Goal: Information Seeking & Learning: Learn about a topic

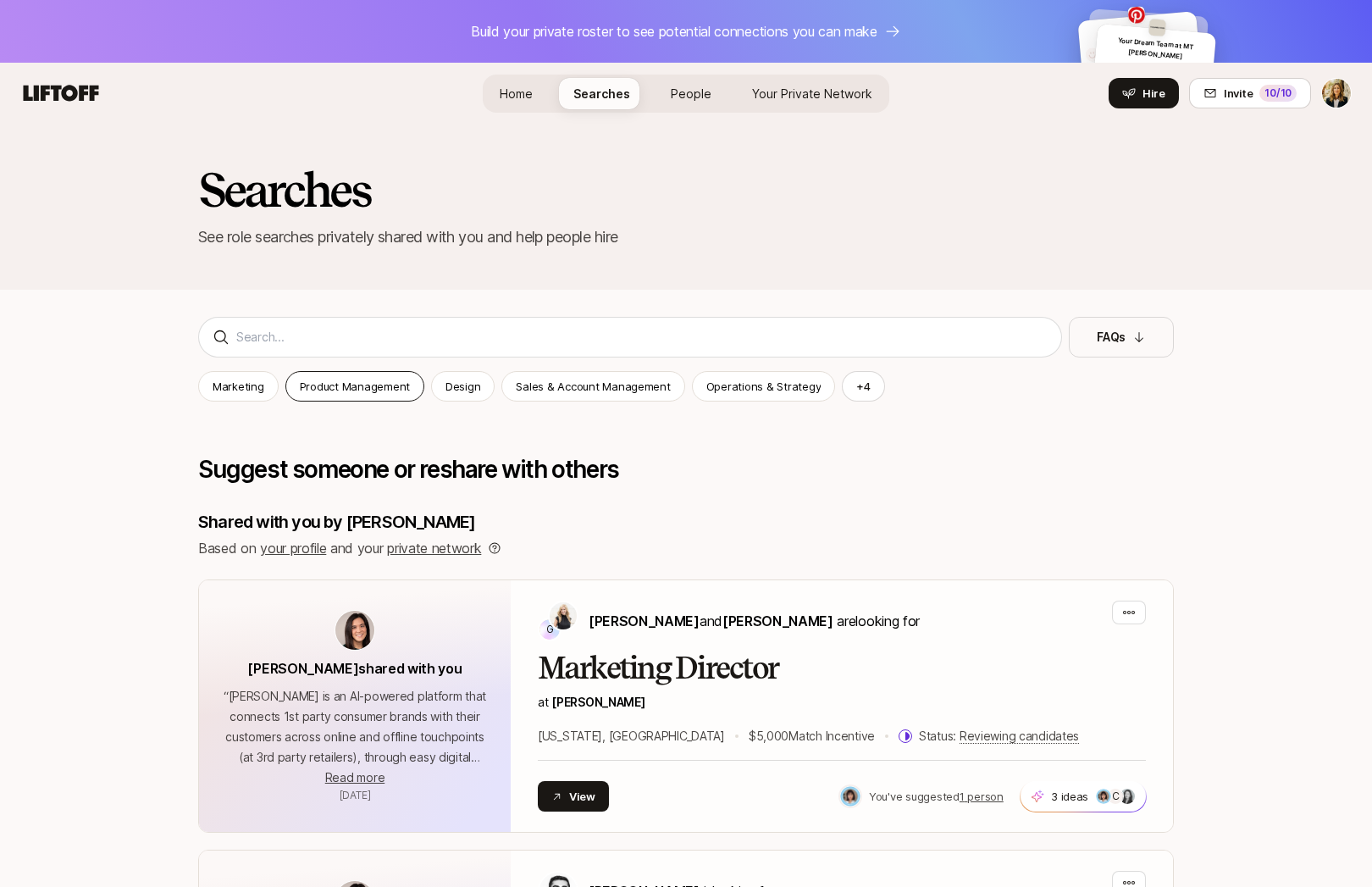
scroll to position [1, 0]
click at [527, 93] on span "Home" at bounding box center [516, 92] width 33 height 15
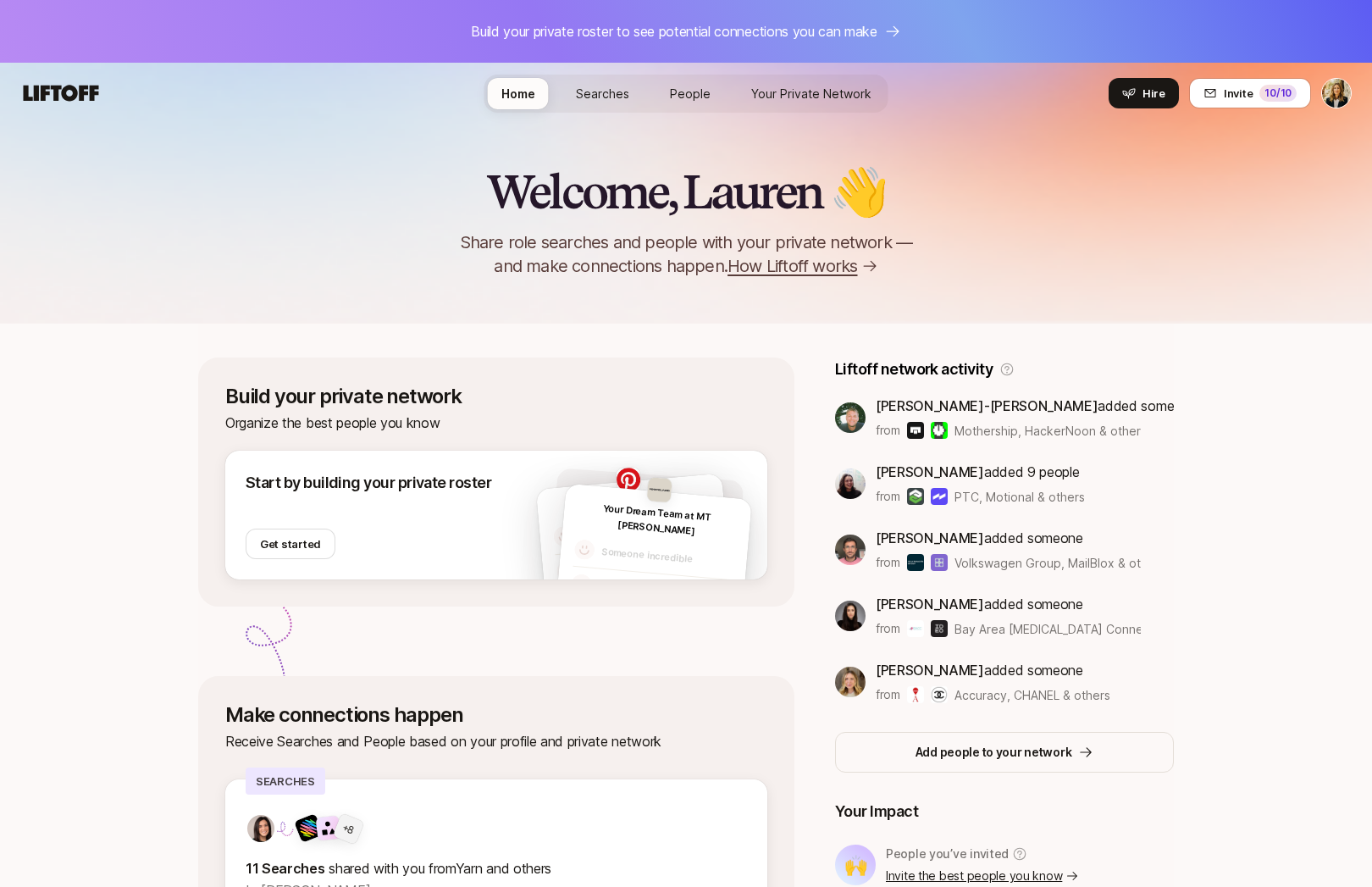
click at [609, 90] on span "Searches" at bounding box center [602, 93] width 53 height 15
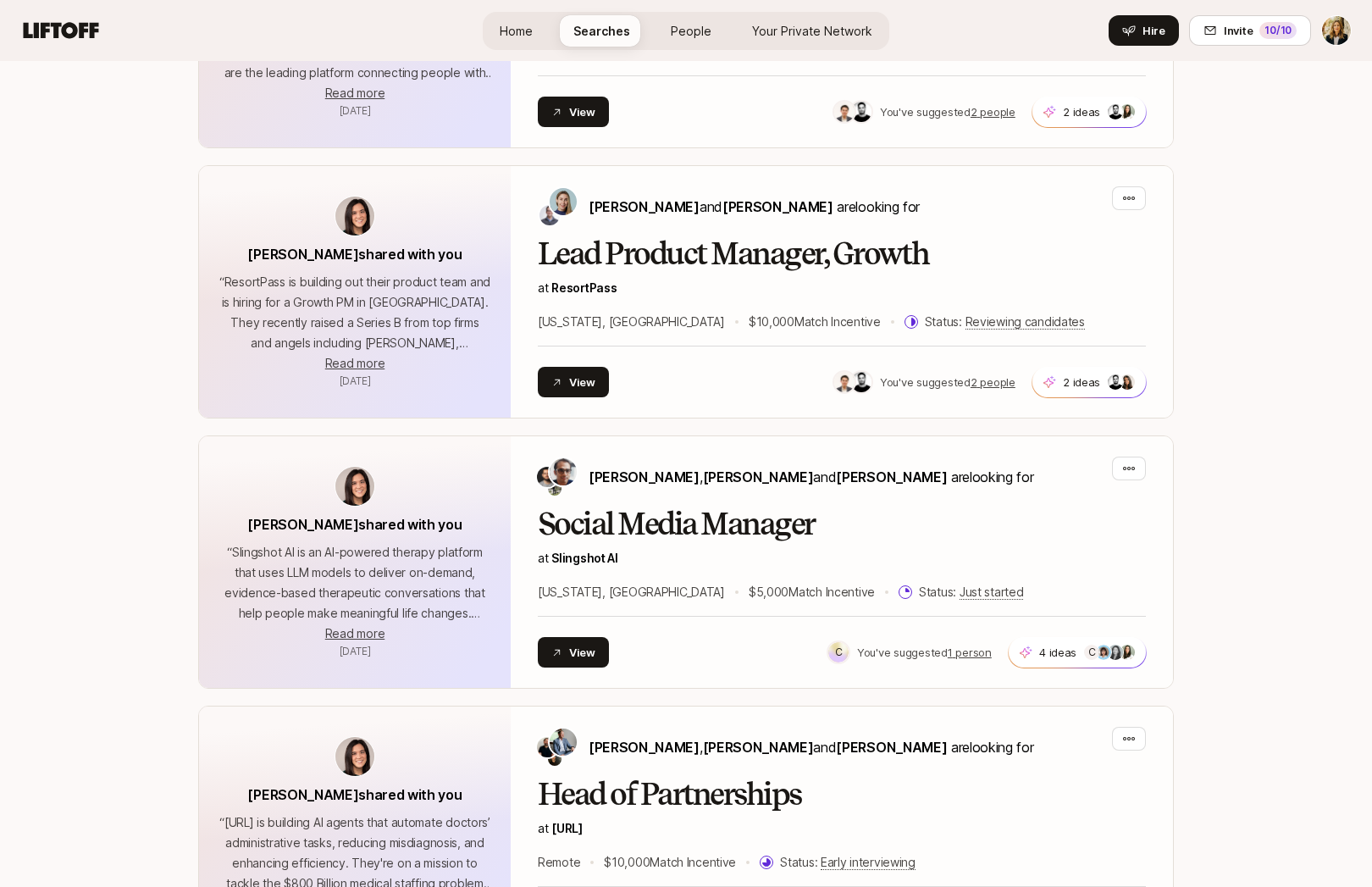
scroll to position [1542, 0]
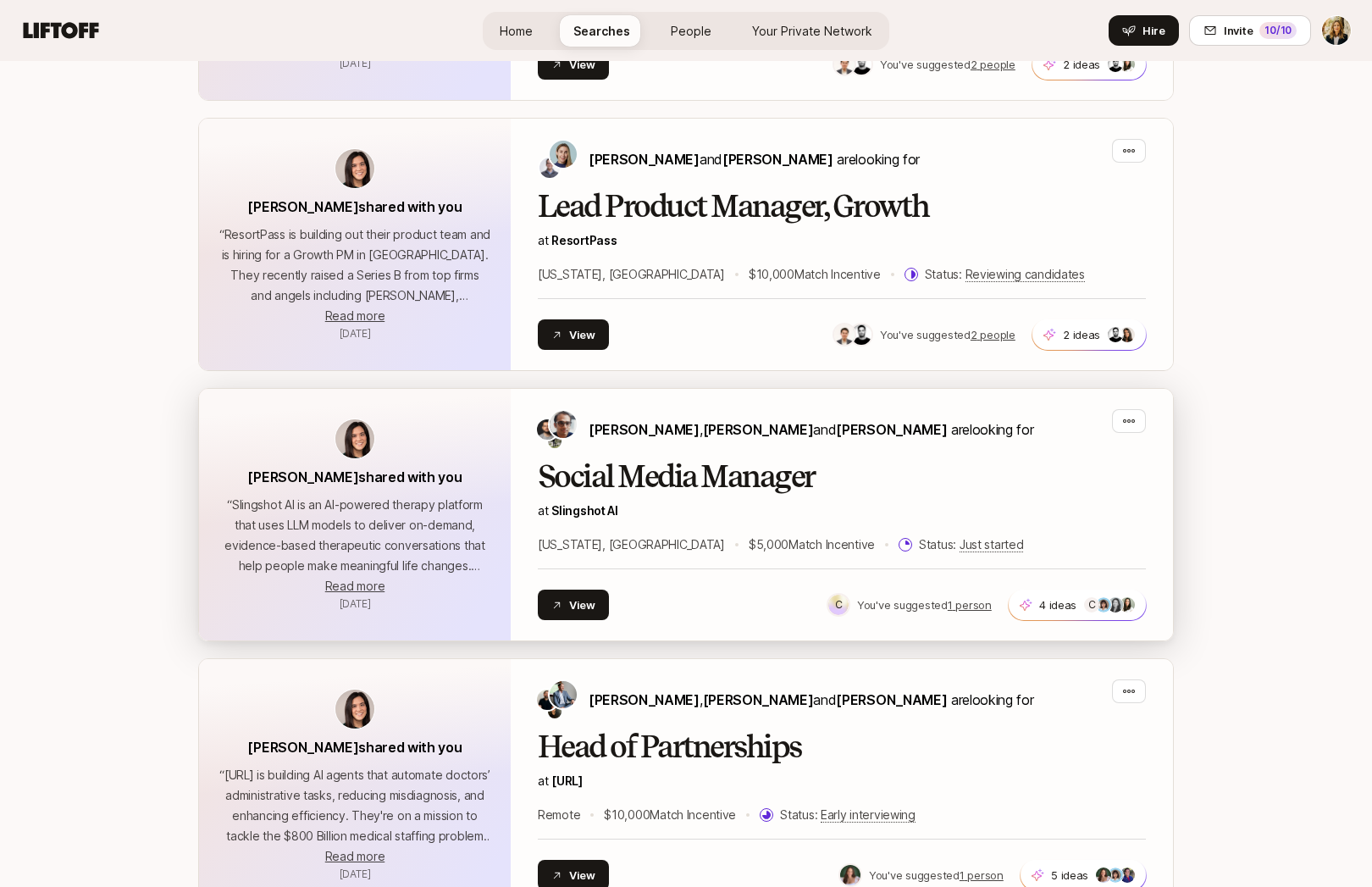
click at [651, 479] on h2 "Social Media Manager" at bounding box center [841, 476] width 608 height 34
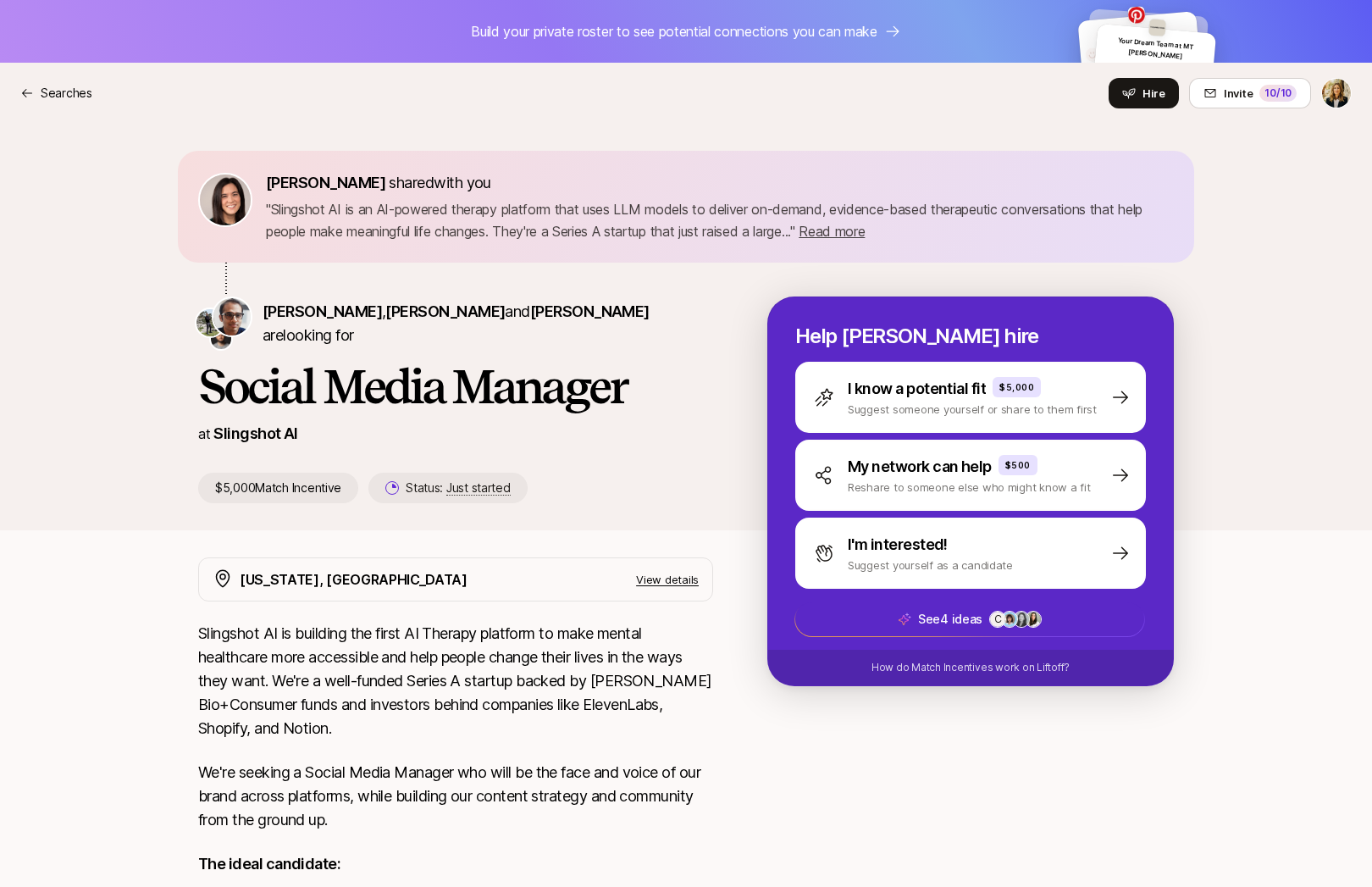
scroll to position [486, 0]
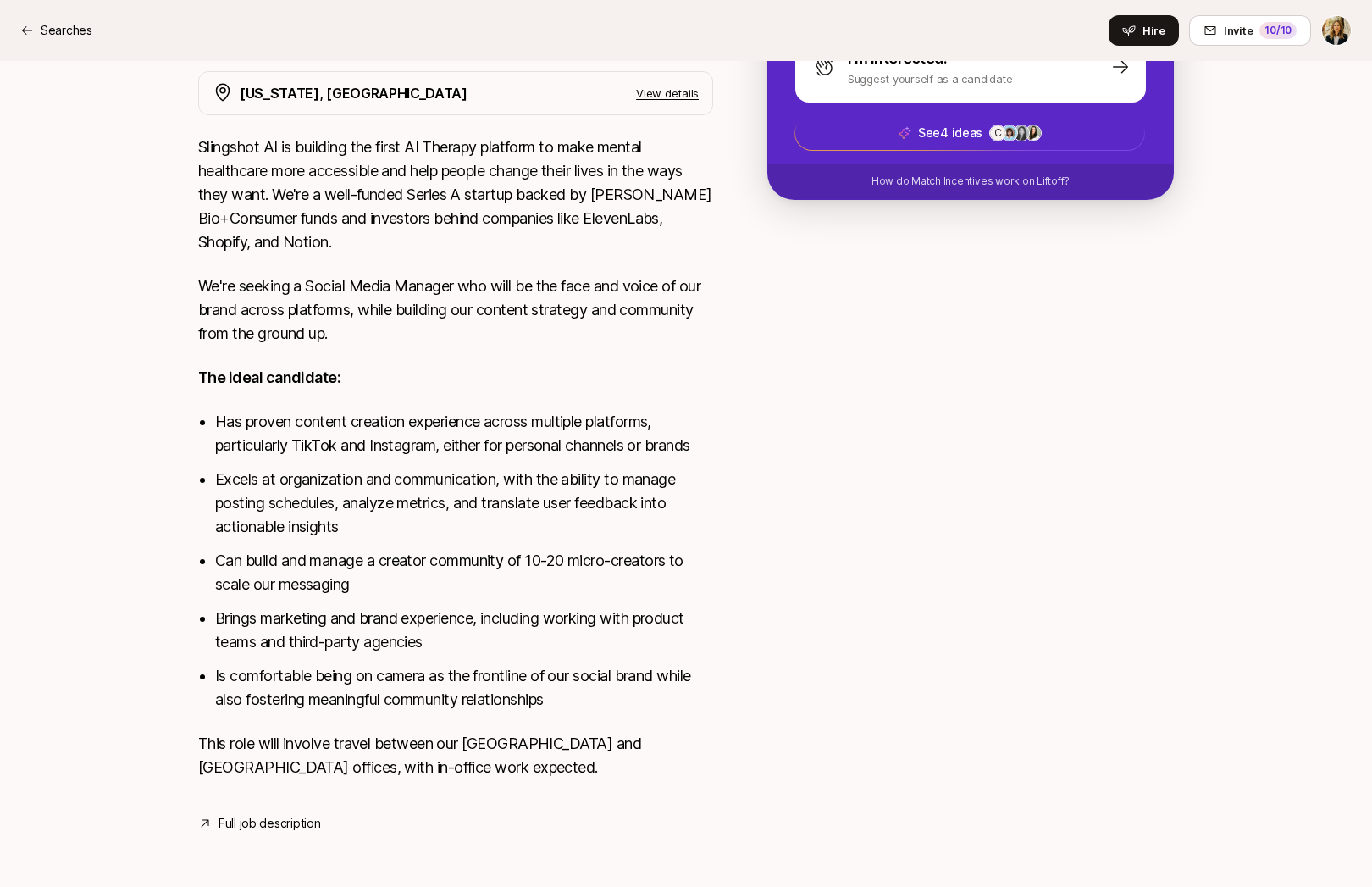
click at [253, 824] on link "Full job description" at bounding box center [269, 822] width 102 height 20
